Goal: Find specific page/section: Find specific page/section

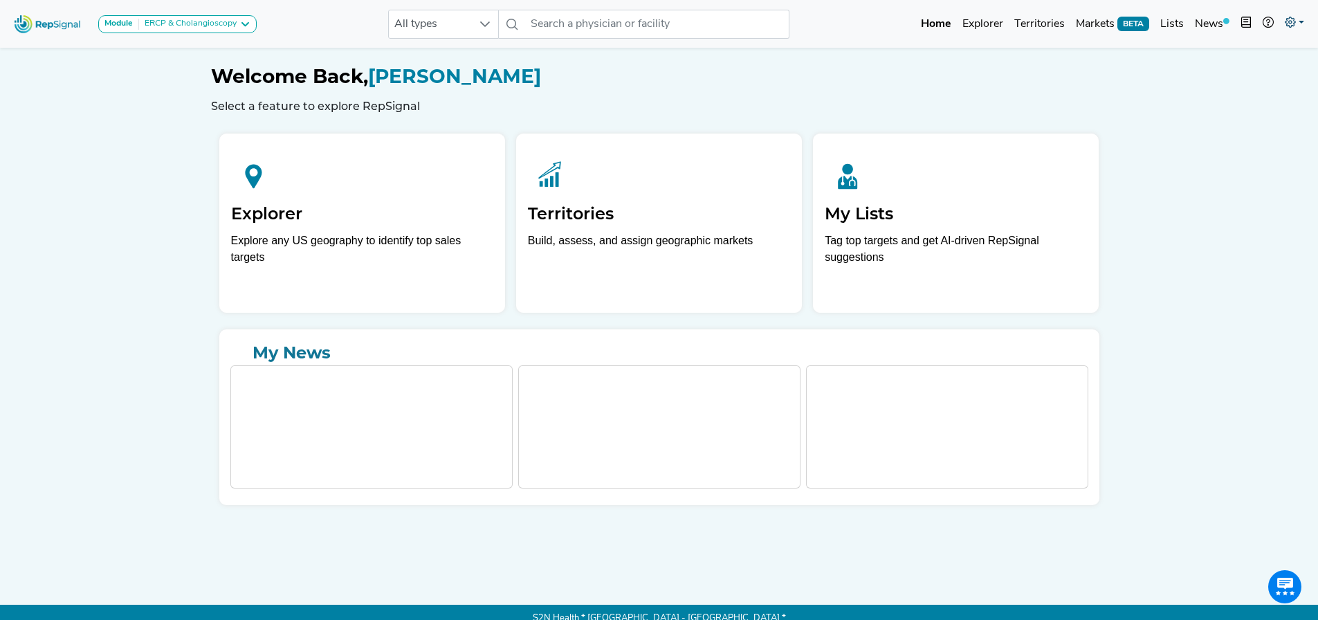
click at [1285, 26] on icon at bounding box center [1290, 22] width 11 height 11
click at [1257, 58] on link "My Account" at bounding box center [1254, 60] width 109 height 28
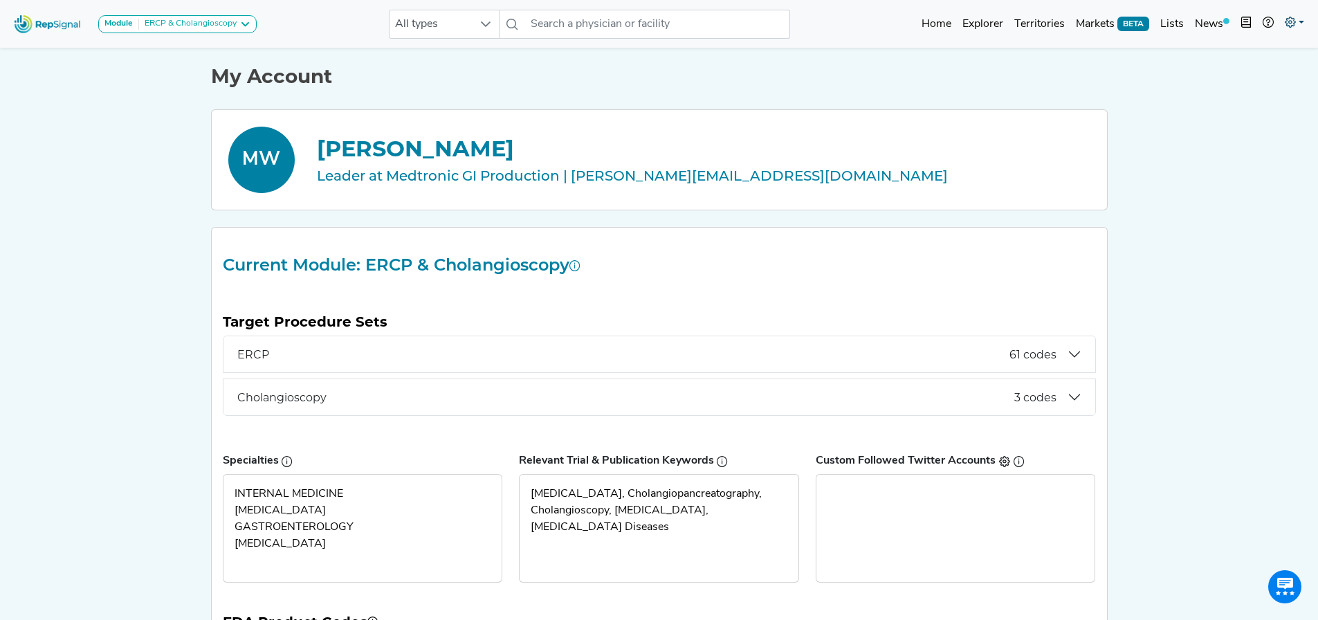
click at [1307, 21] on link at bounding box center [1294, 24] width 30 height 28
click at [1257, 91] on link "Admin" at bounding box center [1254, 87] width 109 height 28
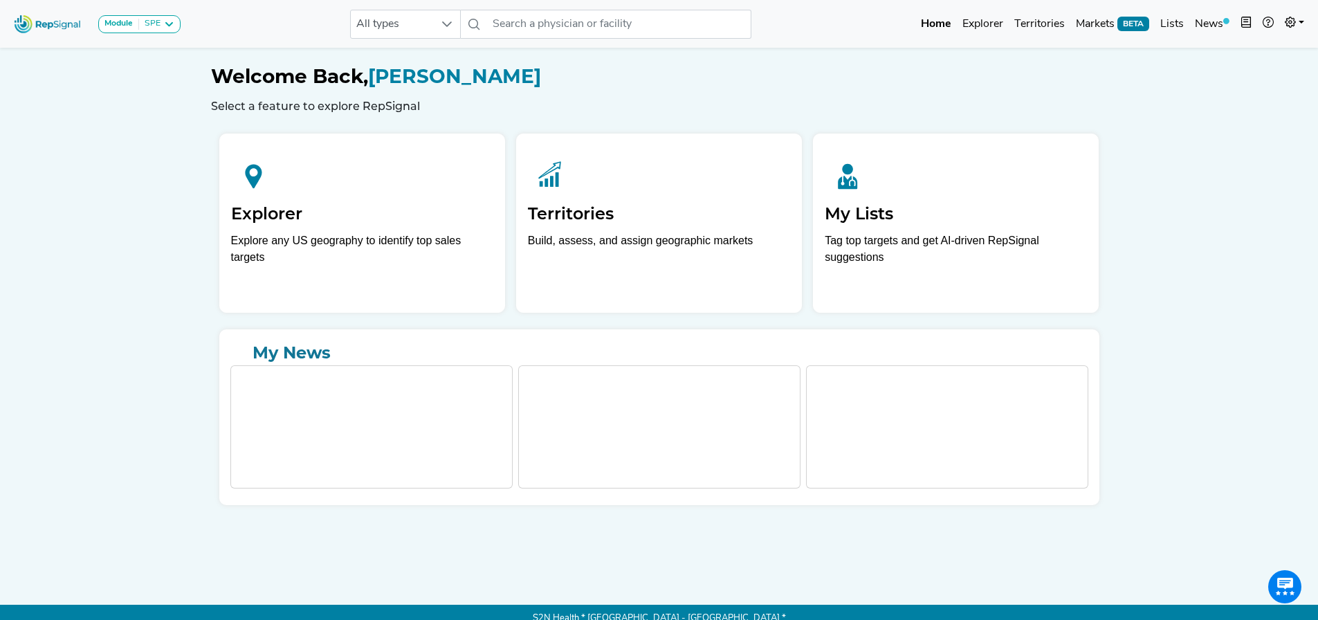
click at [183, 21] on div "Module SPE Bronchoscopy Disposable Bronchoscope SBRT SPE TTNA Thoracic Surgery" at bounding box center [97, 24] width 178 height 37
click at [167, 21] on icon at bounding box center [168, 24] width 11 height 11
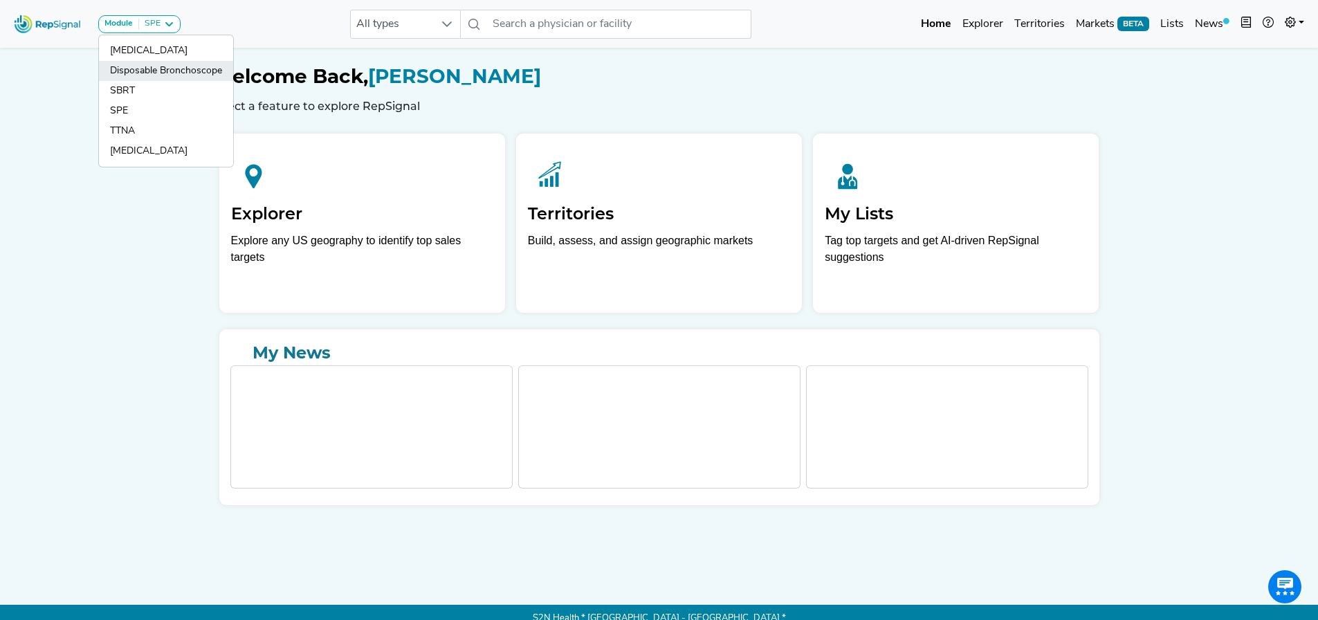
click at [164, 69] on link "Disposable Bronchoscope" at bounding box center [166, 71] width 134 height 20
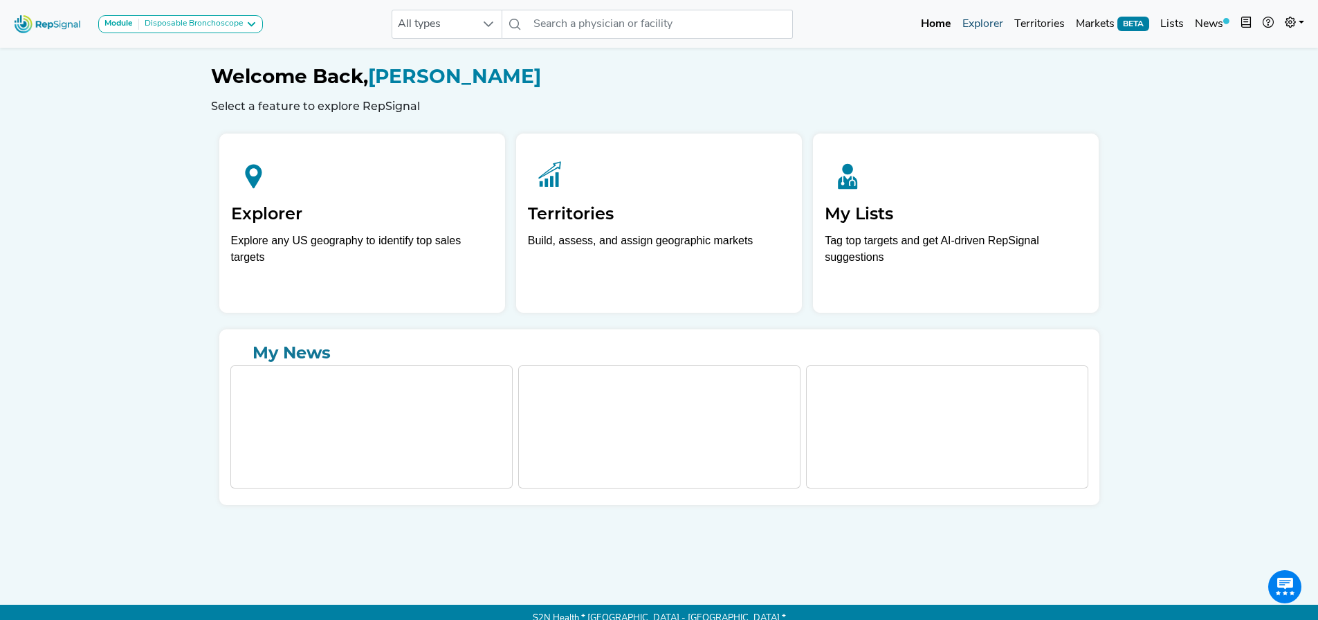
click at [976, 30] on link "Explorer" at bounding box center [983, 24] width 52 height 28
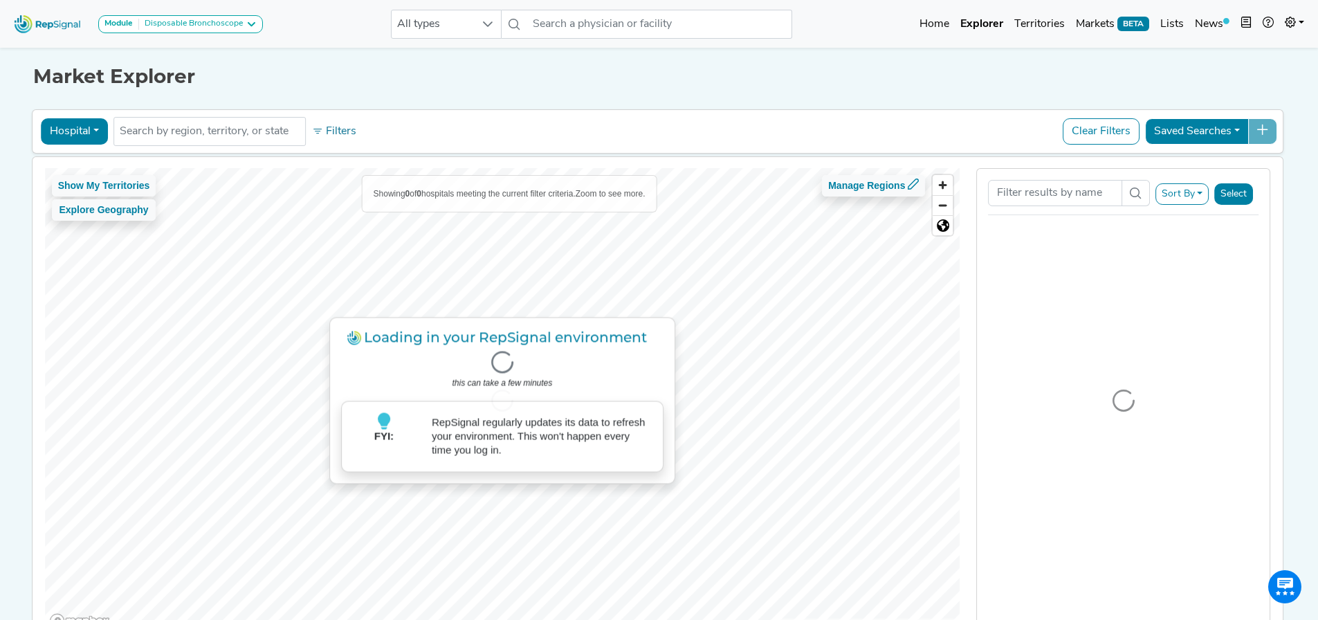
click at [66, 135] on button "Hospital" at bounding box center [74, 131] width 67 height 26
click at [321, 97] on div "Market Explorer Hospital Physician Hospital ASC Office Health System No results…" at bounding box center [659, 344] width 913 height 601
click at [226, 28] on div "Disposable Bronchoscope" at bounding box center [191, 24] width 104 height 11
click at [330, 73] on h1 "Market Explorer" at bounding box center [659, 77] width 1252 height 24
click at [189, 15] on button "Module Disposable Bronchoscope" at bounding box center [180, 24] width 165 height 18
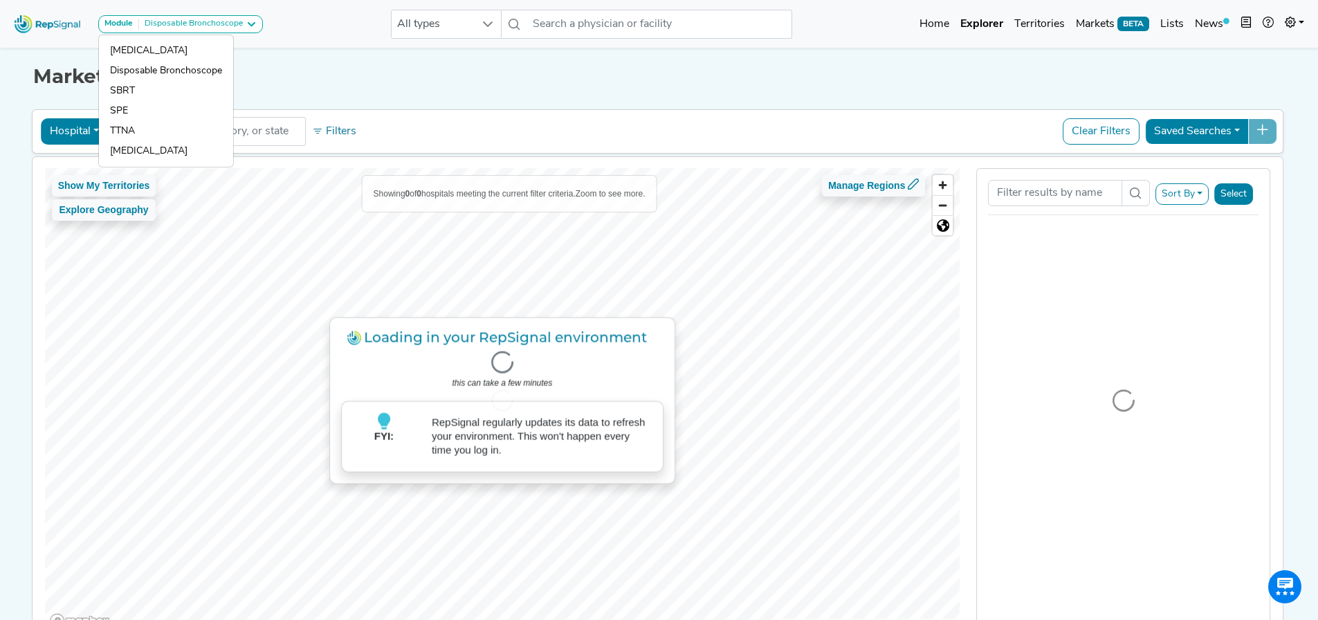
click at [175, 48] on link "Bronchoscopy" at bounding box center [166, 51] width 134 height 20
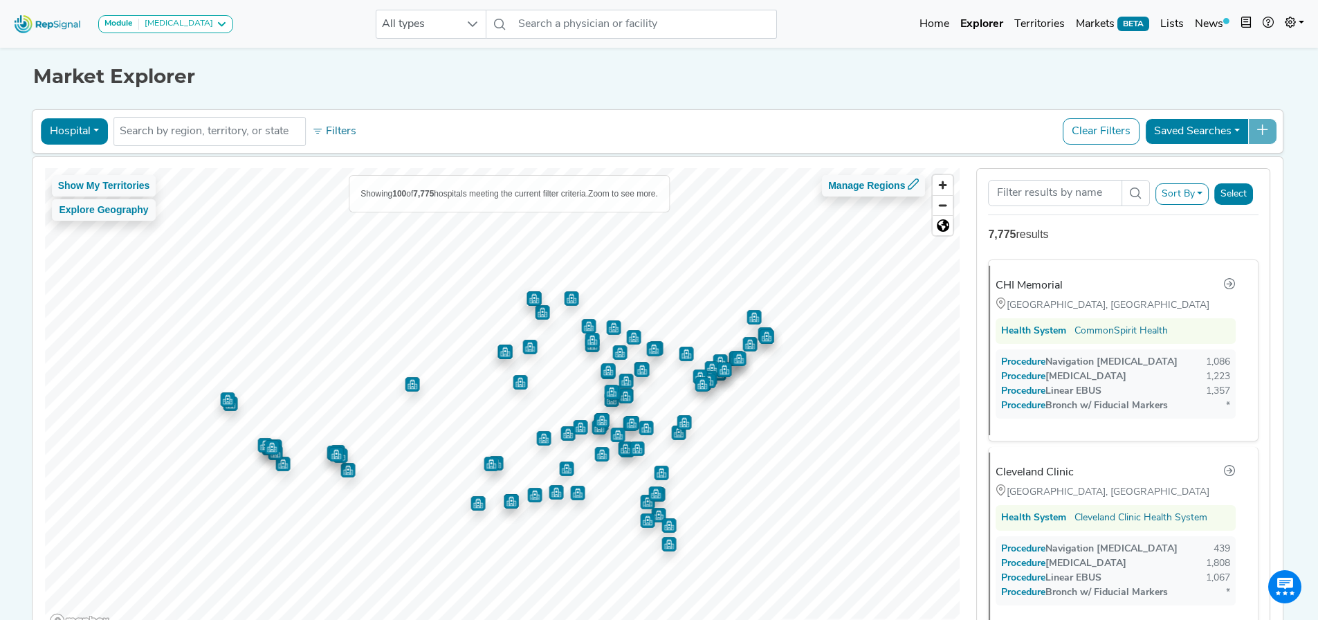
click at [1195, 192] on button "Sort By" at bounding box center [1183, 193] width 54 height 21
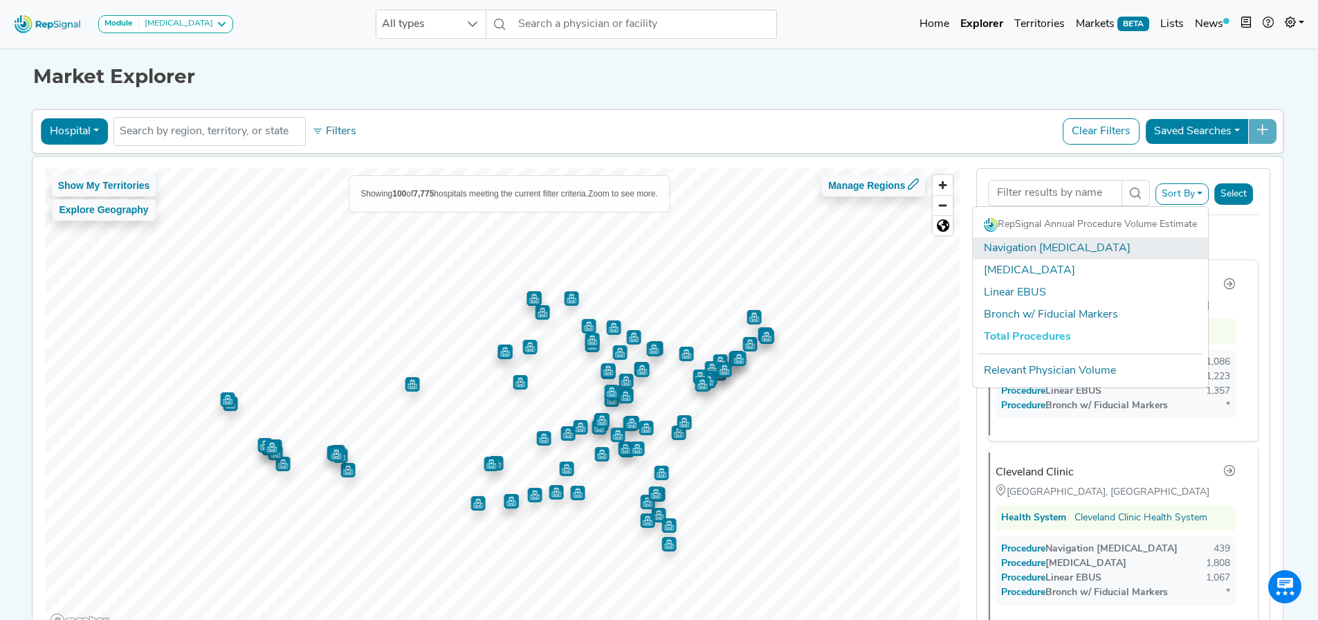
click at [1054, 253] on link "Navigation Bronchoscopy" at bounding box center [1090, 248] width 235 height 22
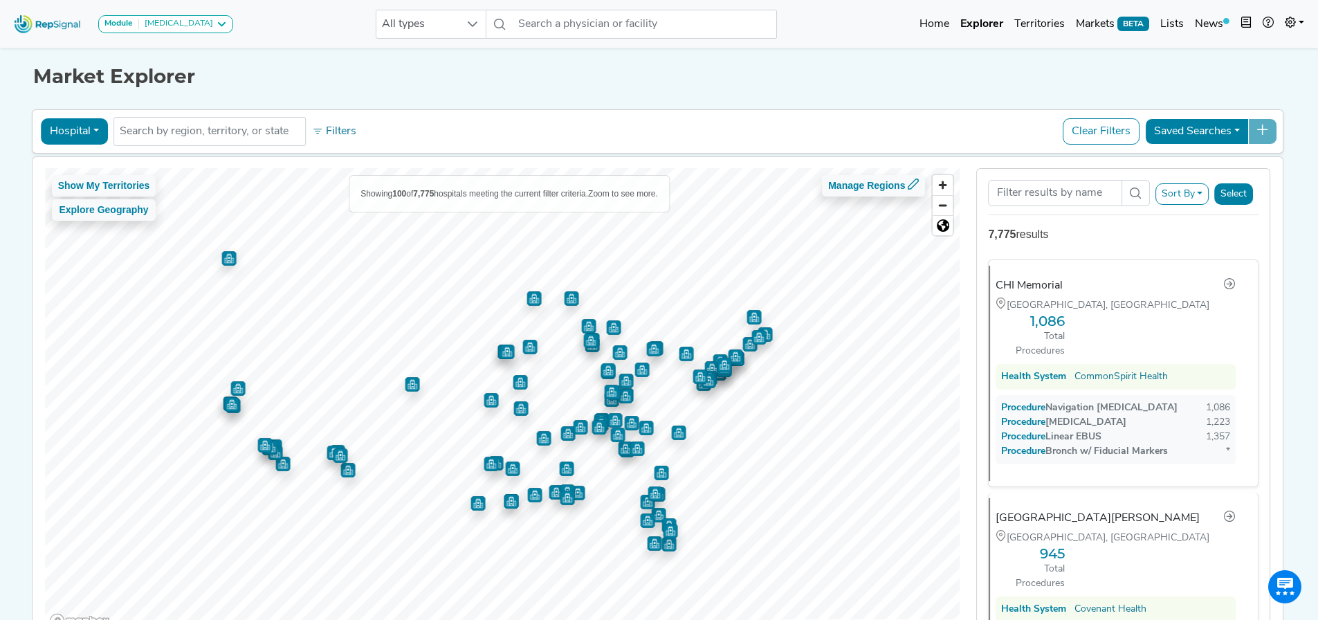
click at [1182, 199] on button "Sort By" at bounding box center [1183, 193] width 54 height 21
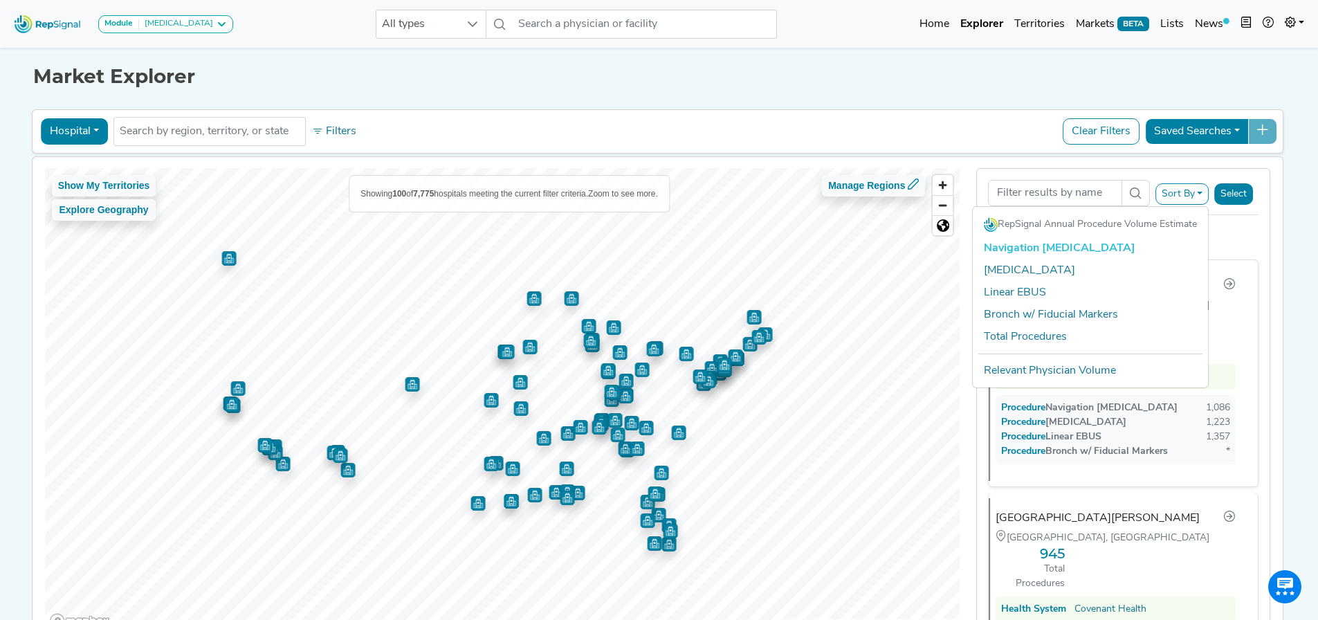
click at [1065, 249] on link "Navigation Bronchoscopy" at bounding box center [1090, 248] width 235 height 22
